Goal: Information Seeking & Learning: Find specific fact

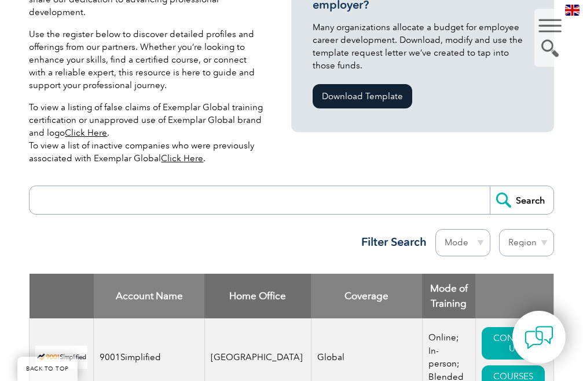
scroll to position [348, 0]
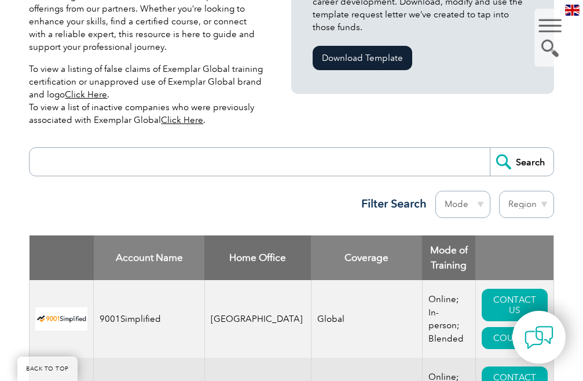
click at [163, 151] on input "search" at bounding box center [262, 162] width 454 height 28
type input "lms"
click at [509, 151] on input "Search" at bounding box center [522, 162] width 64 height 28
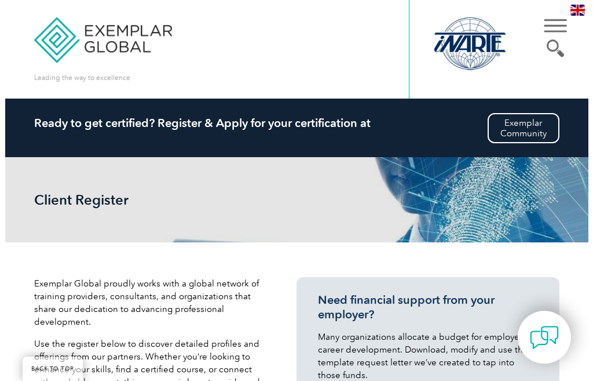
scroll to position [464, 0]
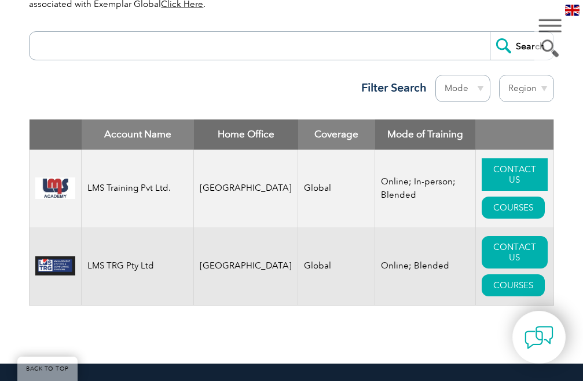
click at [496, 180] on link "CONTACT US" at bounding box center [515, 174] width 66 height 32
click at [504, 209] on link "COURSES" at bounding box center [513, 207] width 63 height 22
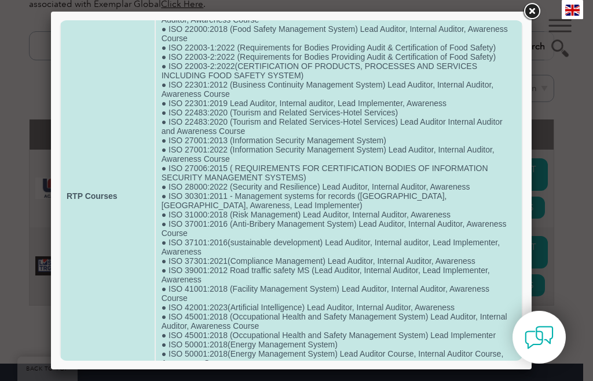
scroll to position [348, 0]
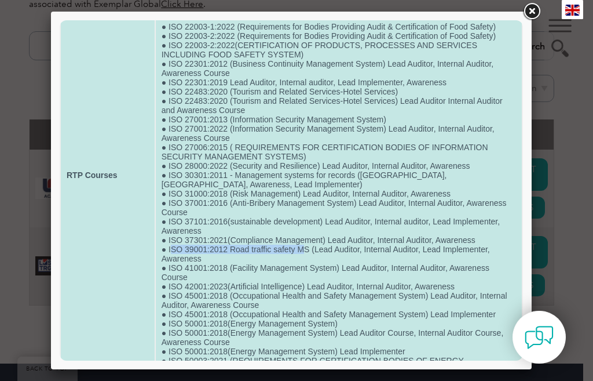
drag, startPoint x: 300, startPoint y: 248, endPoint x: 176, endPoint y: 246, distance: 124.6
click at [172, 246] on td "● FSC (Forest Stewardship Council) Lead Auditor, Internal auditor, Lead Impleme…" at bounding box center [339, 175] width 366 height 925
click at [181, 247] on td "● FSC (Forest Stewardship Council) Lead Auditor, Internal auditor, Lead Impleme…" at bounding box center [339, 175] width 366 height 925
drag, startPoint x: 167, startPoint y: 249, endPoint x: 291, endPoint y: 250, distance: 124.6
click at [308, 248] on td "● FSC (Forest Stewardship Council) Lead Auditor, Internal auditor, Lead Impleme…" at bounding box center [339, 175] width 366 height 925
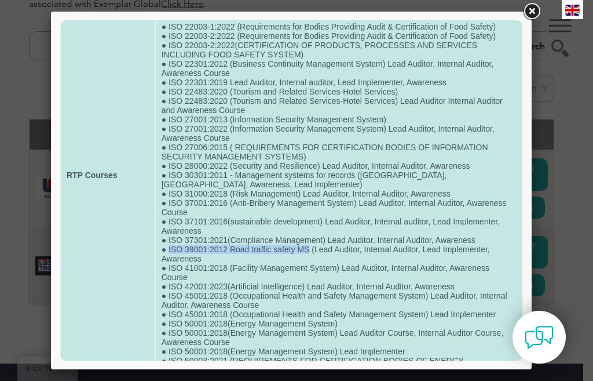
copy td "ISO 39001:2012 Road traffic safety MS"
